Goal: Information Seeking & Learning: Learn about a topic

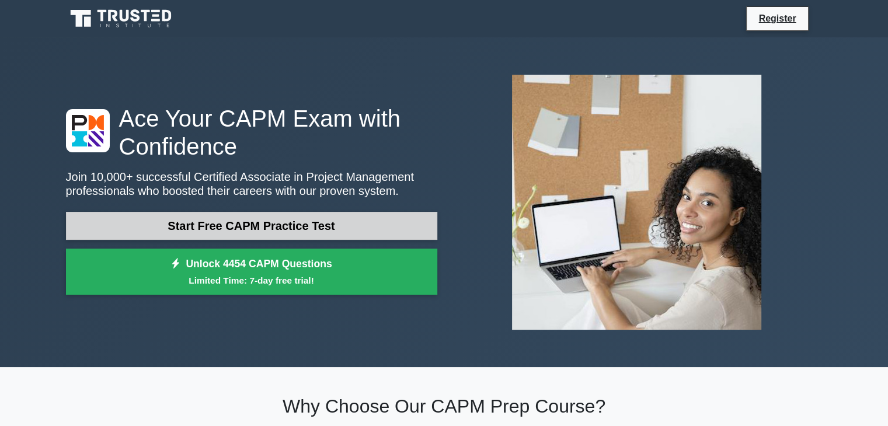
click at [265, 223] on link "Start Free CAPM Practice Test" at bounding box center [251, 226] width 371 height 28
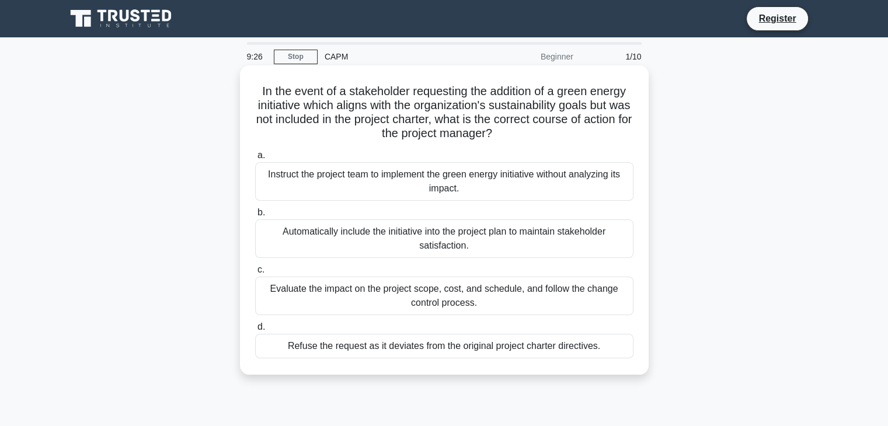
click at [448, 308] on div "Evaluate the impact on the project scope, cost, and schedule, and follow the ch…" at bounding box center [444, 296] width 378 height 39
click at [255, 274] on input "c. Evaluate the impact on the project scope, cost, and schedule, and follow the…" at bounding box center [255, 270] width 0 height 8
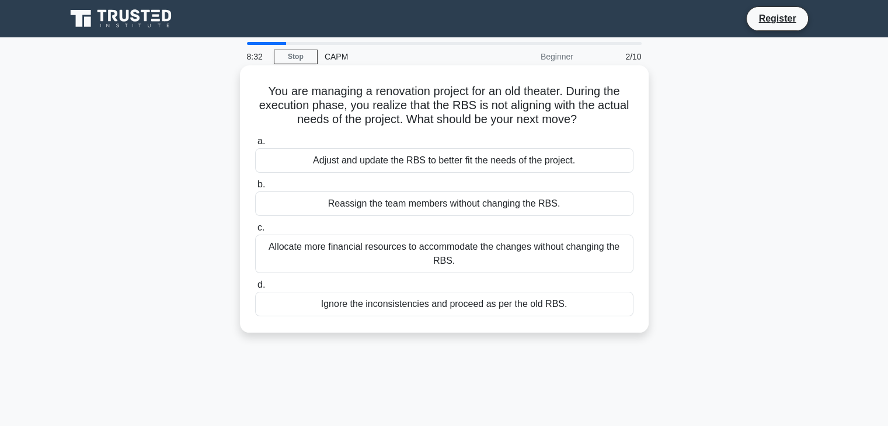
click at [377, 162] on div "Adjust and update the RBS to better fit the needs of the project." at bounding box center [444, 160] width 378 height 25
click at [255, 145] on input "a. Adjust and update the RBS to better fit the needs of the project." at bounding box center [255, 142] width 0 height 8
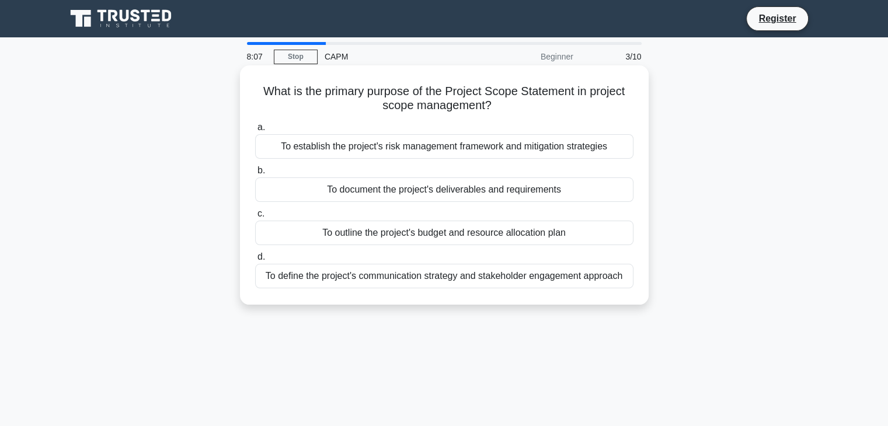
click at [467, 196] on div "To document the project's deliverables and requirements" at bounding box center [444, 190] width 378 height 25
click at [255, 175] on input "b. To document the project's deliverables and requirements" at bounding box center [255, 171] width 0 height 8
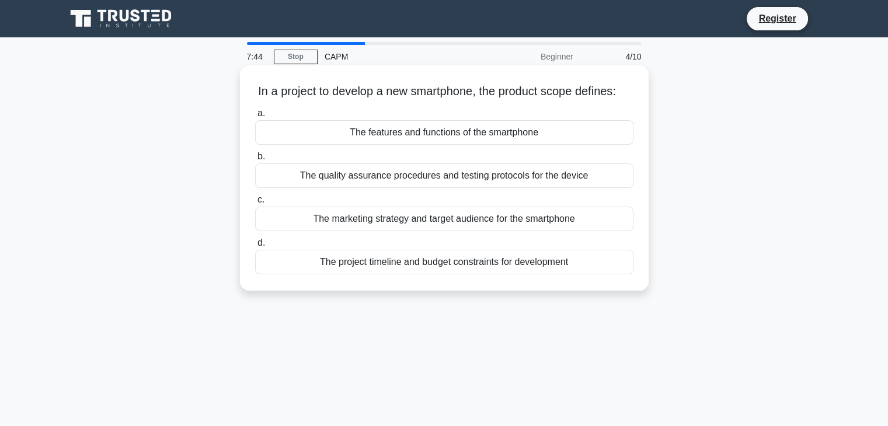
click at [424, 188] on div "The quality assurance procedures and testing protocols for the device" at bounding box center [444, 176] width 378 height 25
click at [255, 161] on input "b. The quality assurance procedures and testing protocols for the device" at bounding box center [255, 157] width 0 height 8
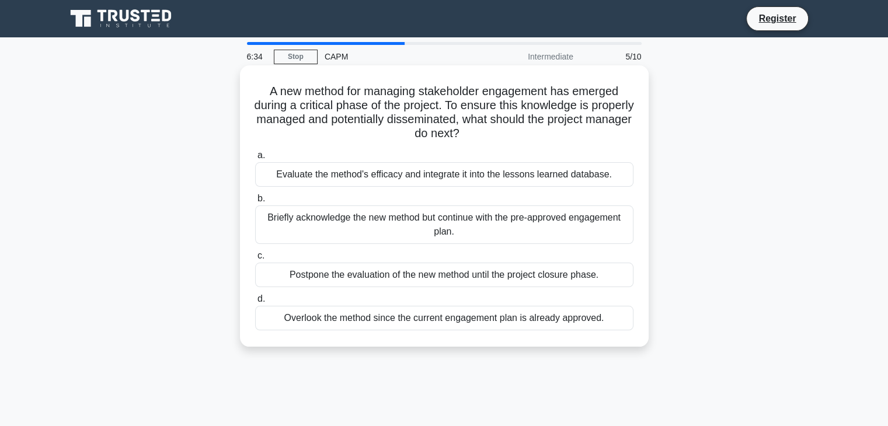
click at [396, 278] on div "Postpone the evaluation of the new method until the project closure phase." at bounding box center [444, 275] width 378 height 25
click at [255, 260] on input "c. Postpone the evaluation of the new method until the project closure phase." at bounding box center [255, 256] width 0 height 8
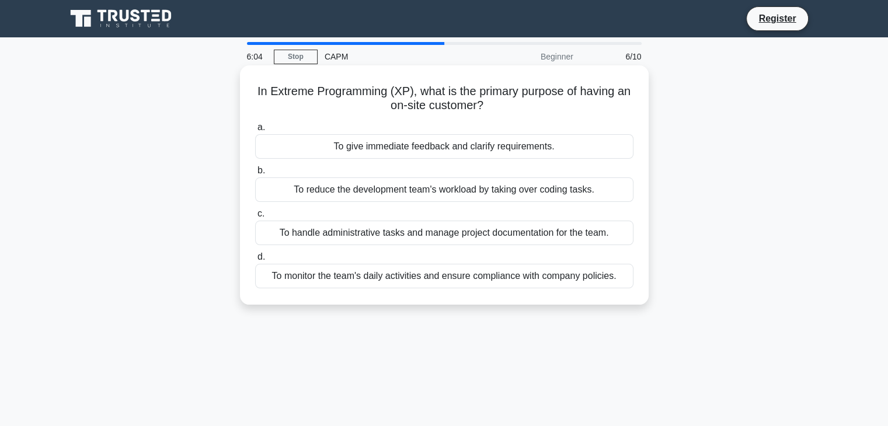
click at [463, 140] on div "To give immediate feedback and clarify requirements." at bounding box center [444, 146] width 378 height 25
click at [255, 131] on input "a. To give immediate feedback and clarify requirements." at bounding box center [255, 128] width 0 height 8
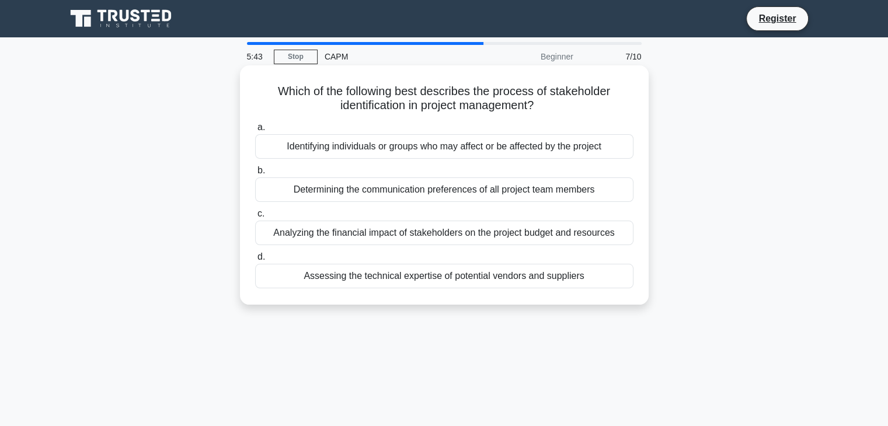
click at [413, 153] on div "Identifying individuals or groups who may affect or be affected by the project" at bounding box center [444, 146] width 378 height 25
click at [255, 131] on input "a. Identifying individuals or groups who may affect or be affected by the proje…" at bounding box center [255, 128] width 0 height 8
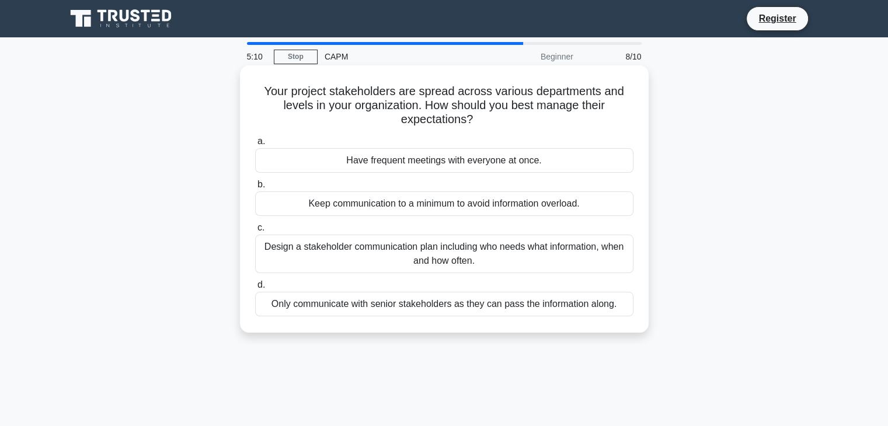
click at [424, 163] on div "Have frequent meetings with everyone at once." at bounding box center [444, 160] width 378 height 25
click at [255, 145] on input "a. Have frequent meetings with everyone at once." at bounding box center [255, 142] width 0 height 8
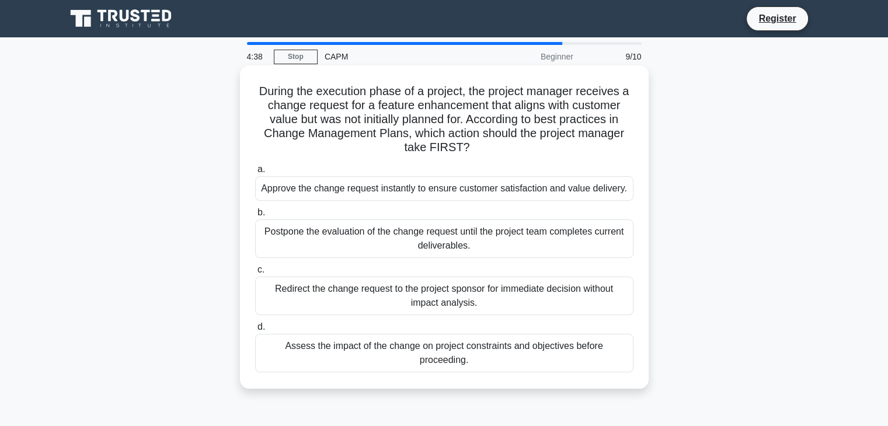
click at [430, 353] on div "Assess the impact of the change on project constraints and objectives before pr…" at bounding box center [444, 353] width 378 height 39
click at [255, 331] on input "d. Assess the impact of the change on project constraints and objectives before…" at bounding box center [255, 328] width 0 height 8
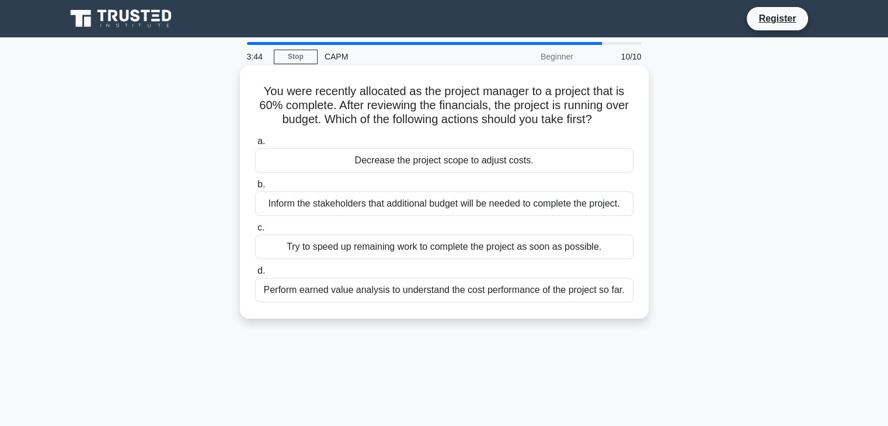
click at [338, 292] on div "Perform earned value analysis to understand the cost performance of the project…" at bounding box center [444, 290] width 378 height 25
click at [255, 275] on input "d. Perform earned value analysis to understand the cost performance of the proj…" at bounding box center [255, 271] width 0 height 8
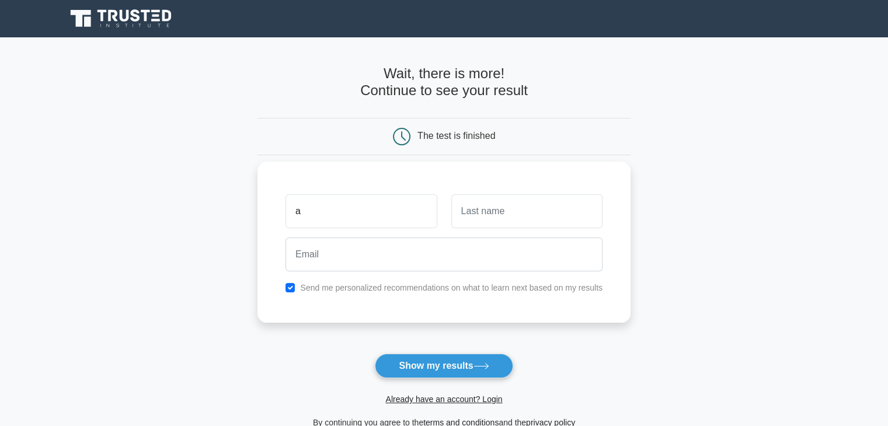
type input "a"
click at [492, 208] on input "text" at bounding box center [526, 211] width 151 height 34
type input "h"
type input "g"
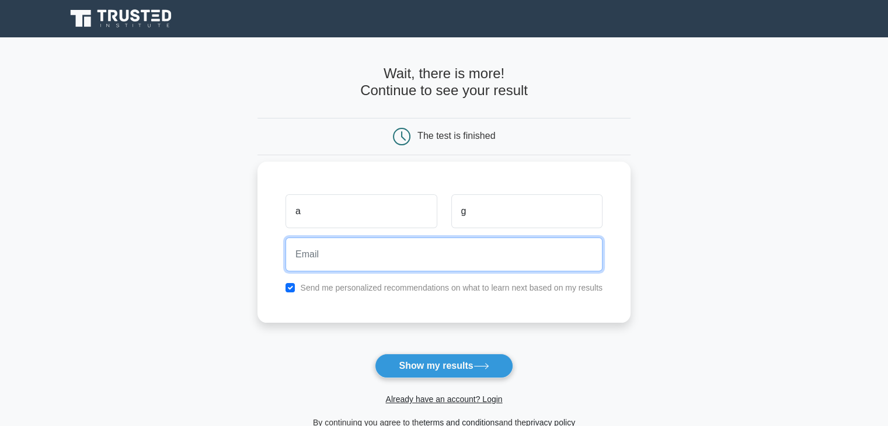
click at [308, 248] on input "email" at bounding box center [444, 255] width 317 height 34
type input "7597064@gmail.com"
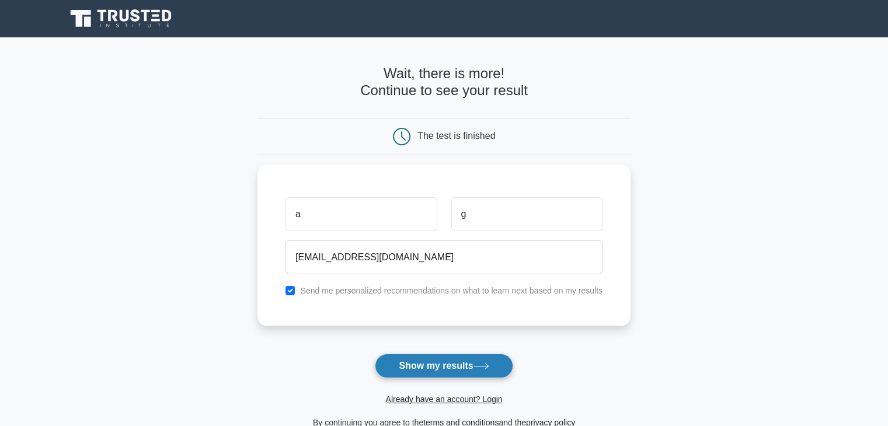
click at [436, 363] on button "Show my results" at bounding box center [444, 366] width 138 height 25
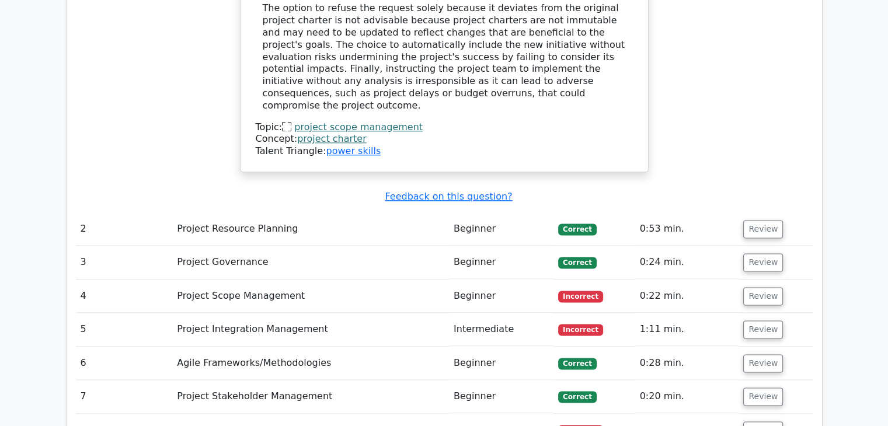
scroll to position [1476, 0]
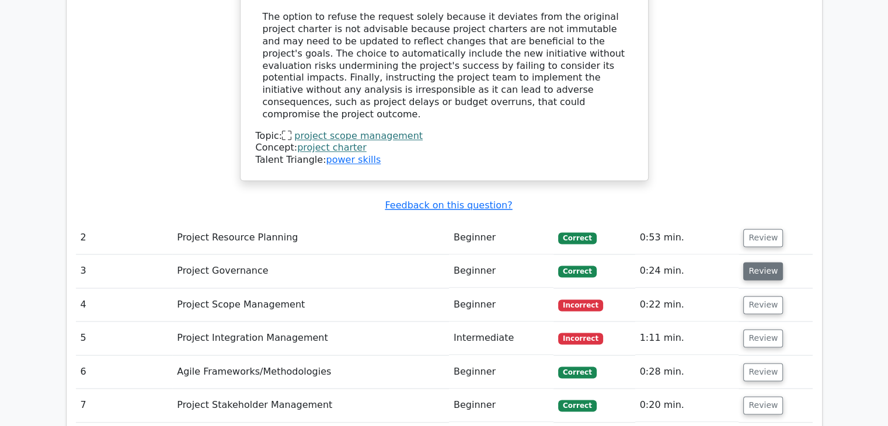
click at [750, 262] on button "Review" at bounding box center [763, 271] width 40 height 18
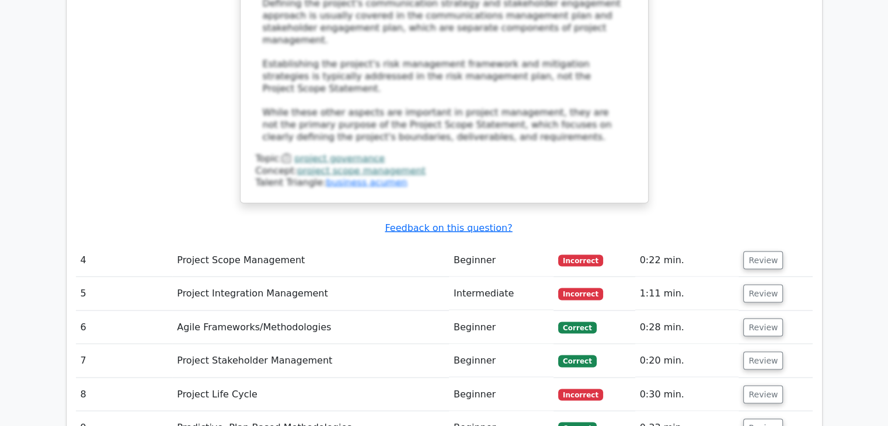
scroll to position [2222, 0]
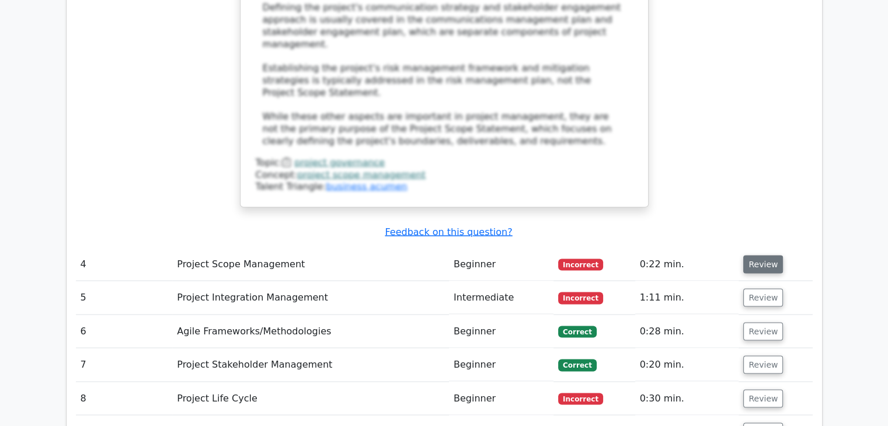
click at [755, 256] on button "Review" at bounding box center [763, 265] width 40 height 18
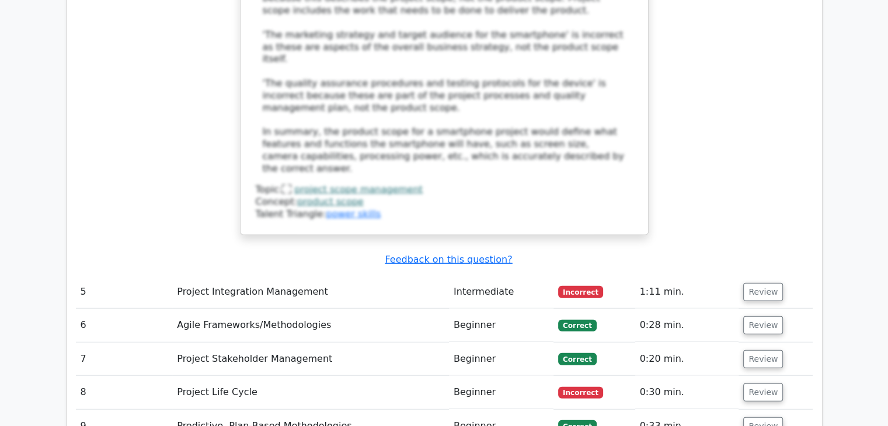
scroll to position [2936, 0]
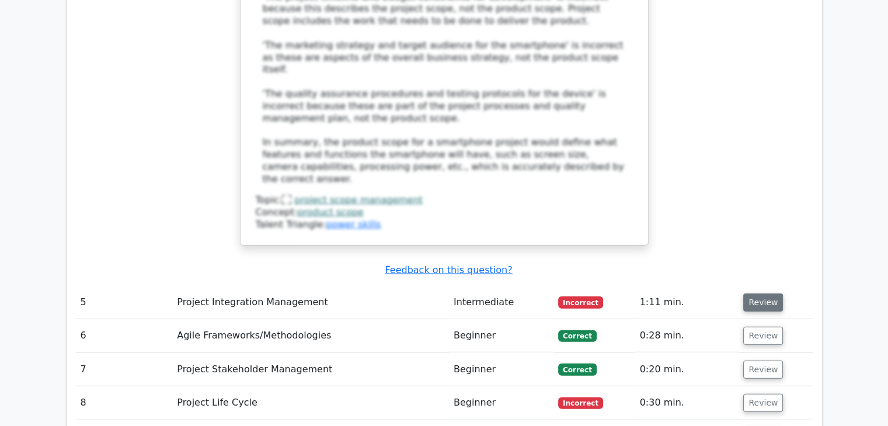
click at [770, 294] on button "Review" at bounding box center [763, 303] width 40 height 18
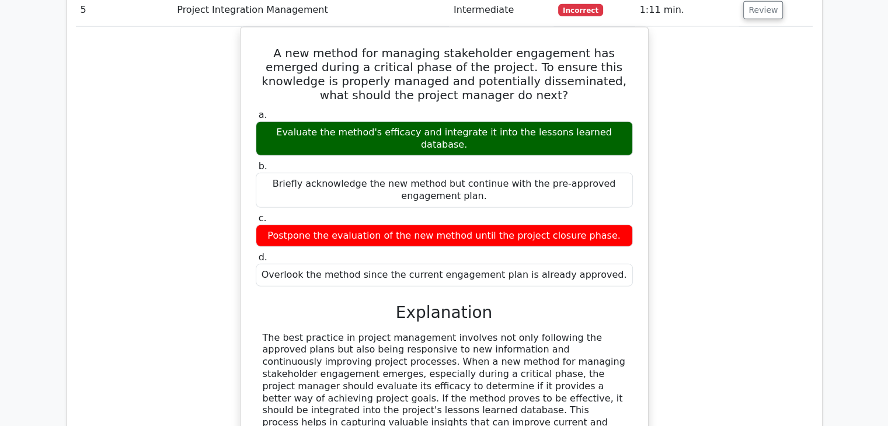
scroll to position [3246, 0]
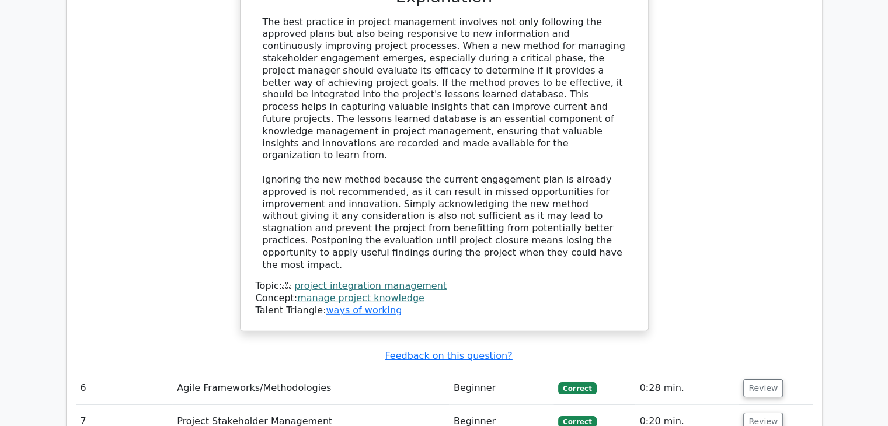
scroll to position [3552, 0]
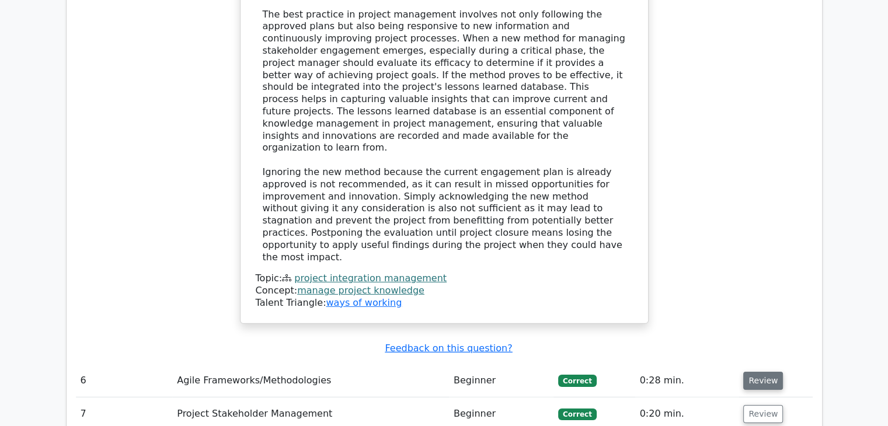
click at [759, 372] on button "Review" at bounding box center [763, 381] width 40 height 18
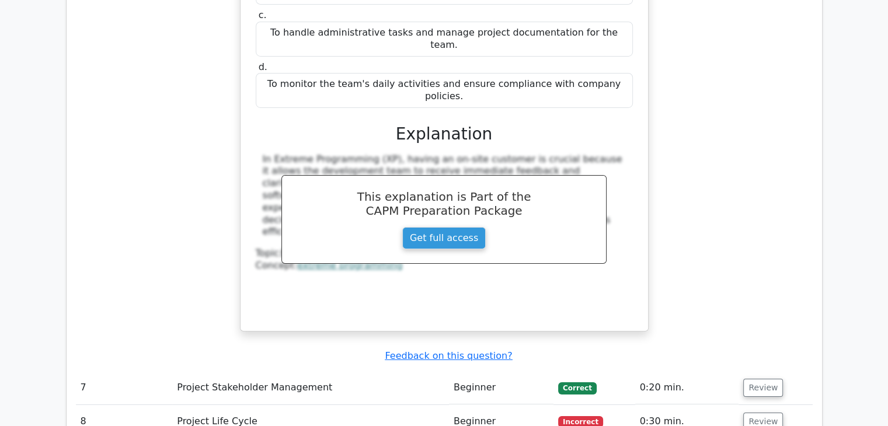
scroll to position [4105, 0]
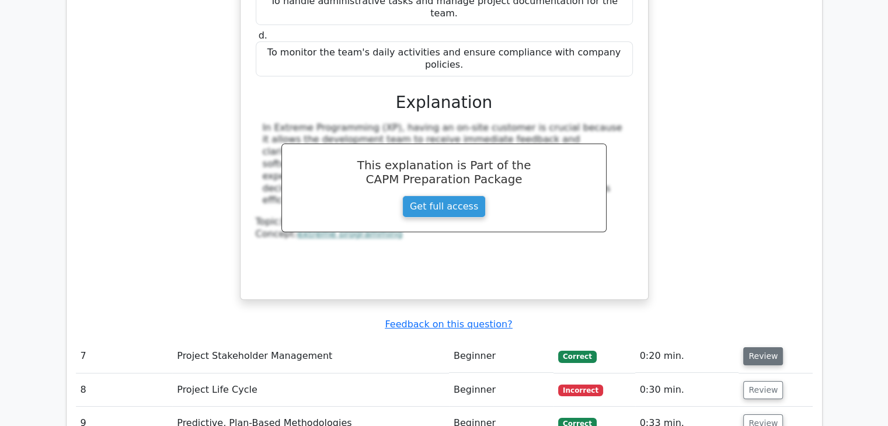
click at [759, 347] on button "Review" at bounding box center [763, 356] width 40 height 18
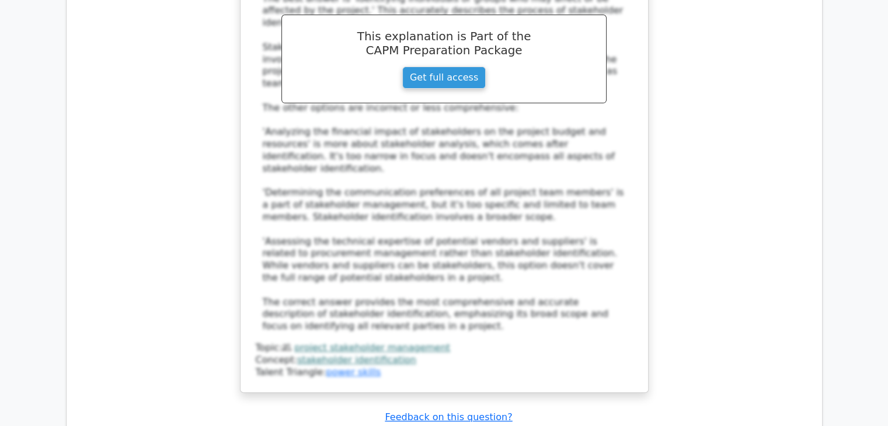
scroll to position [4748, 0]
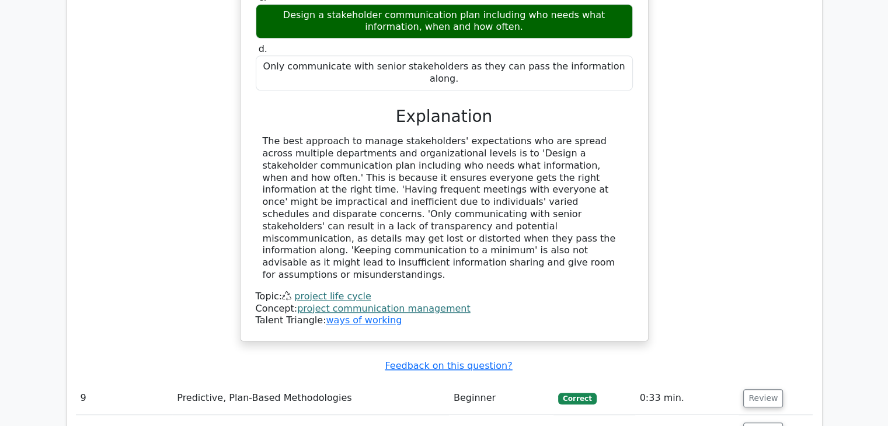
scroll to position [5355, 0]
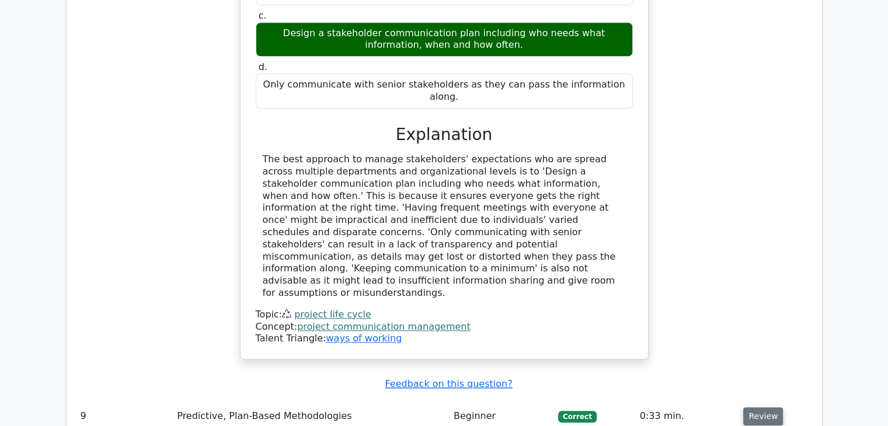
click at [756, 408] on button "Review" at bounding box center [763, 417] width 40 height 18
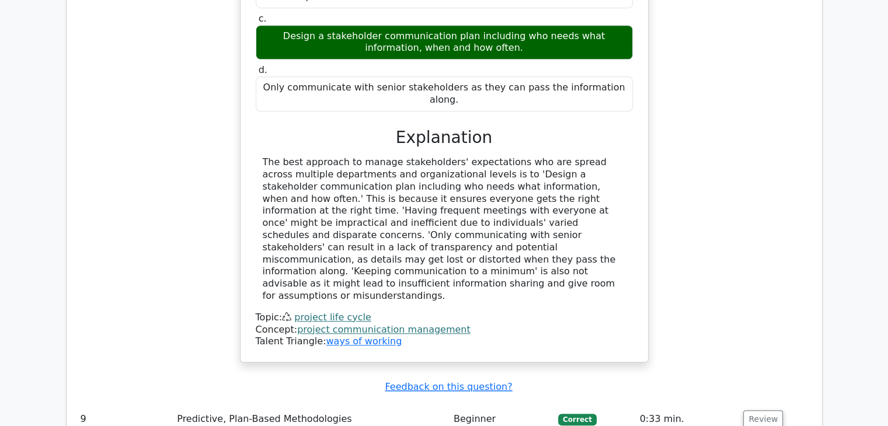
scroll to position [5728, 0]
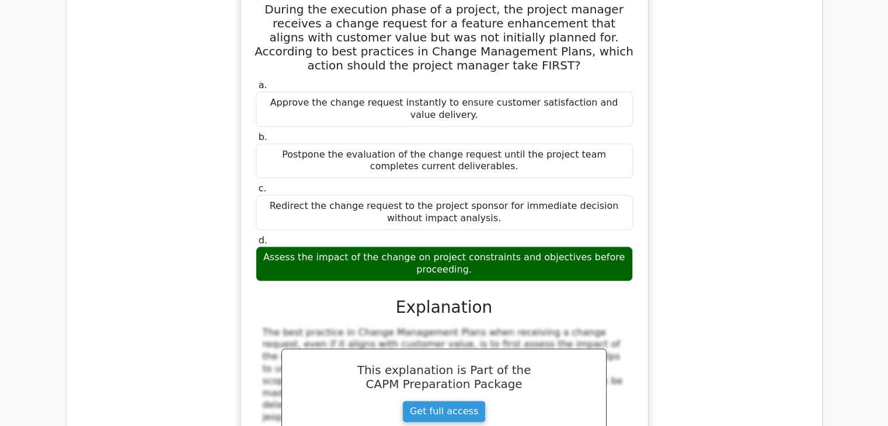
scroll to position [5832, 0]
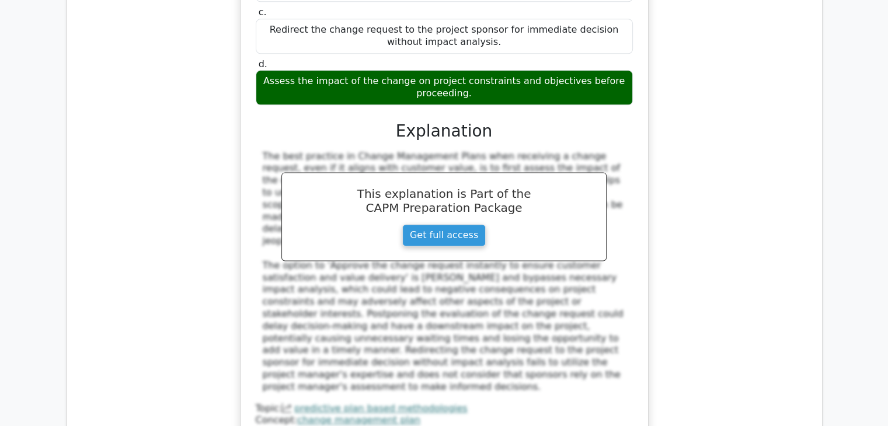
scroll to position [6027, 0]
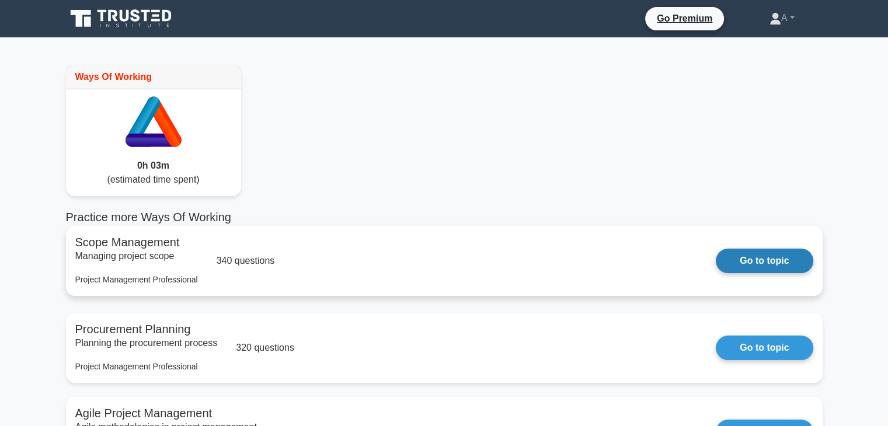
click at [745, 265] on link "Go to topic" at bounding box center [764, 261] width 97 height 25
